Goal: Navigation & Orientation: Find specific page/section

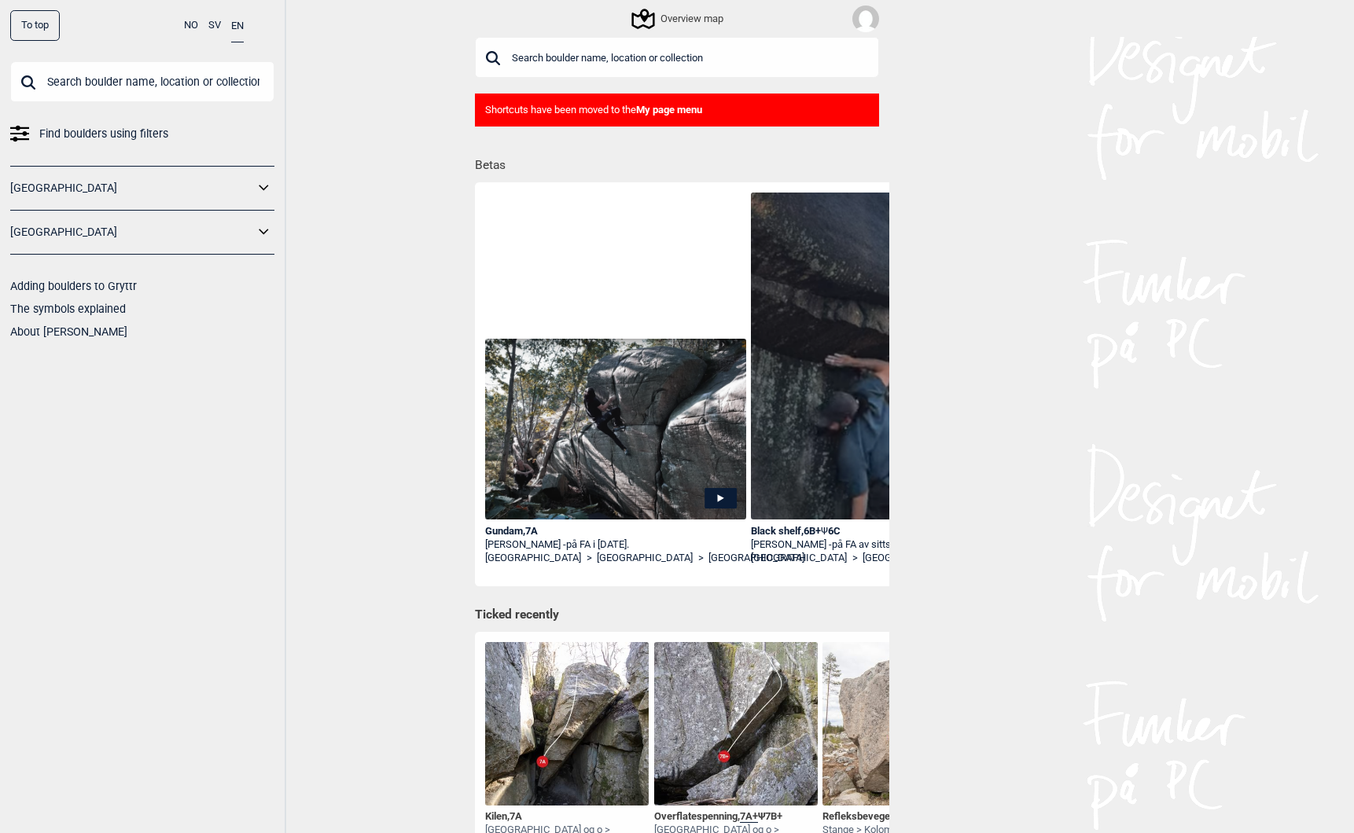
scroll to position [544, 0]
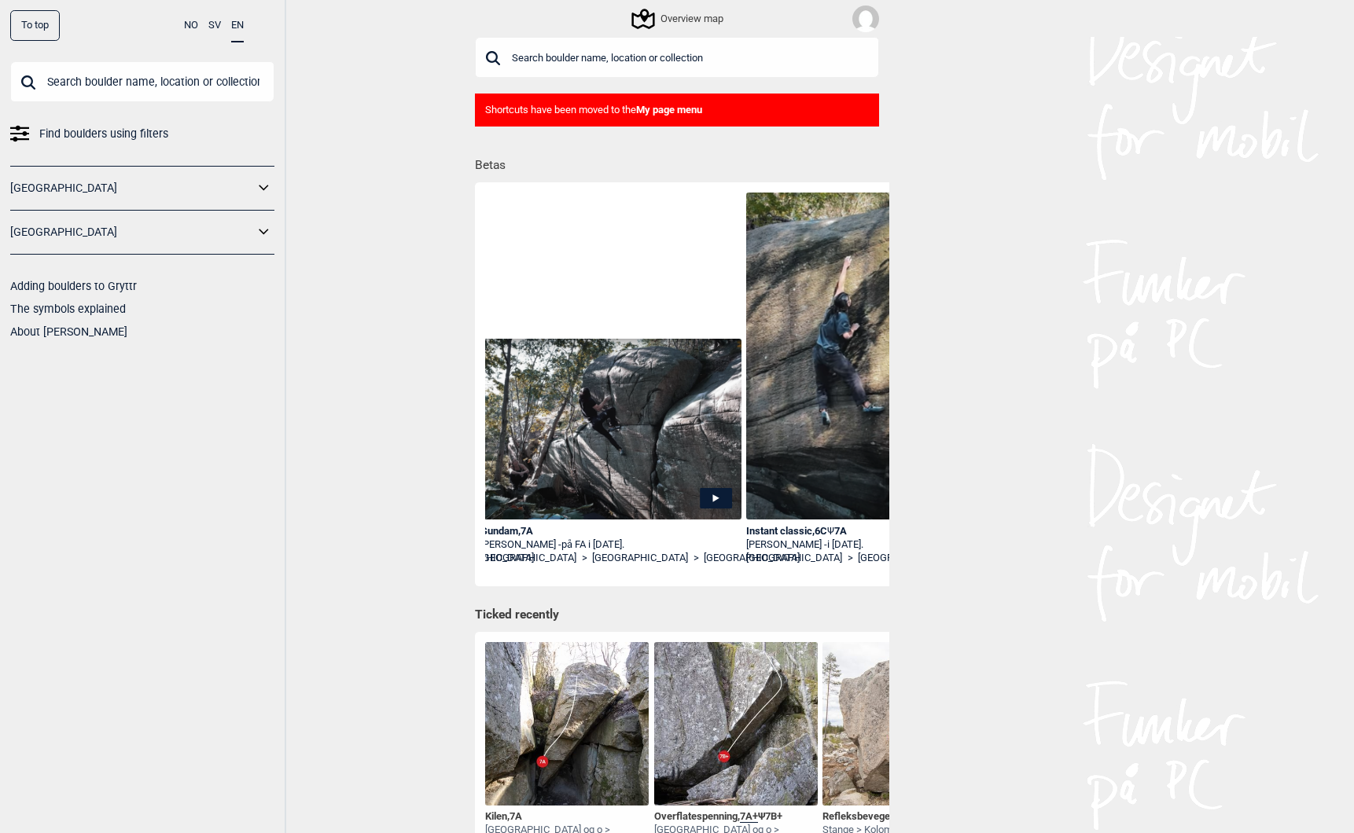
scroll to position [0, 1058]
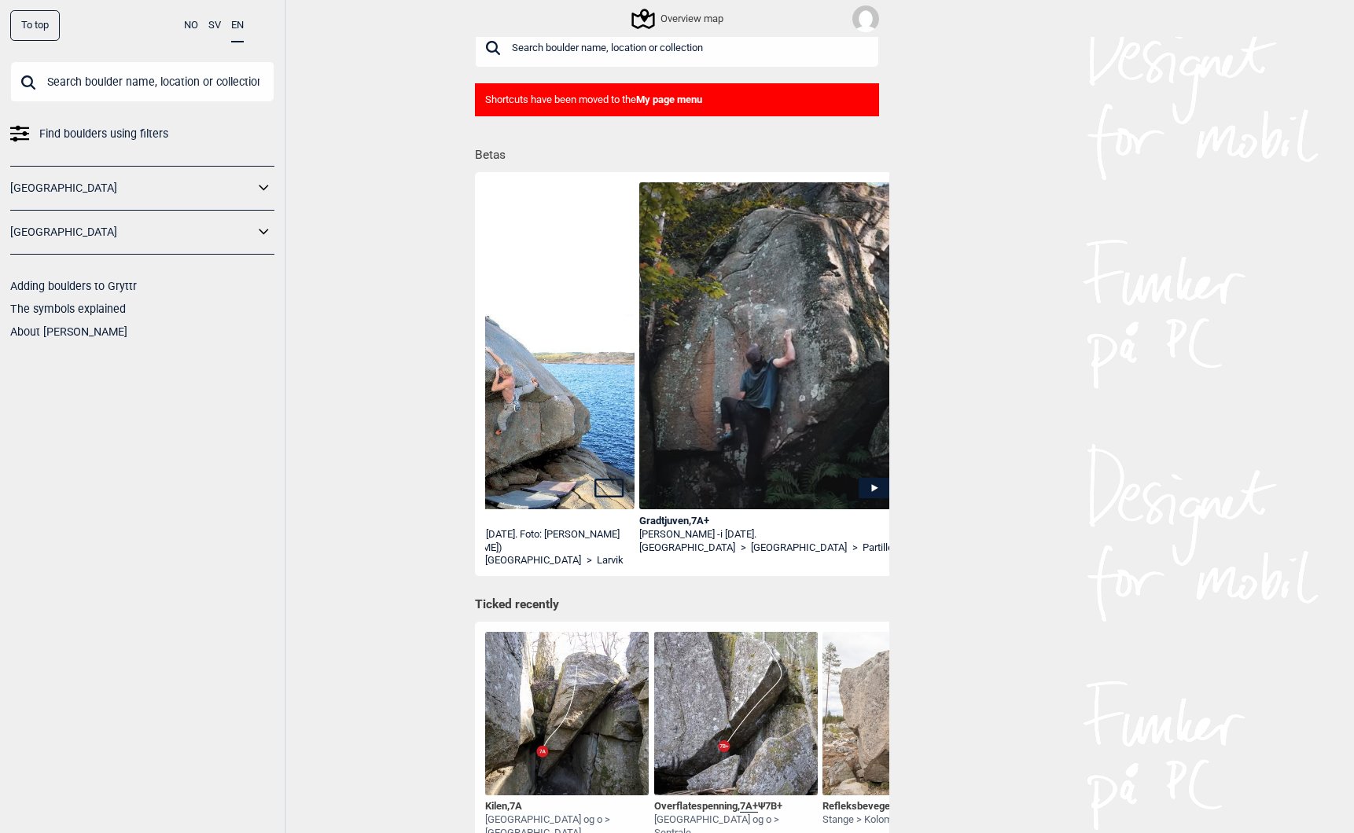
scroll to position [0, 4906]
